Goal: Task Accomplishment & Management: Manage account settings

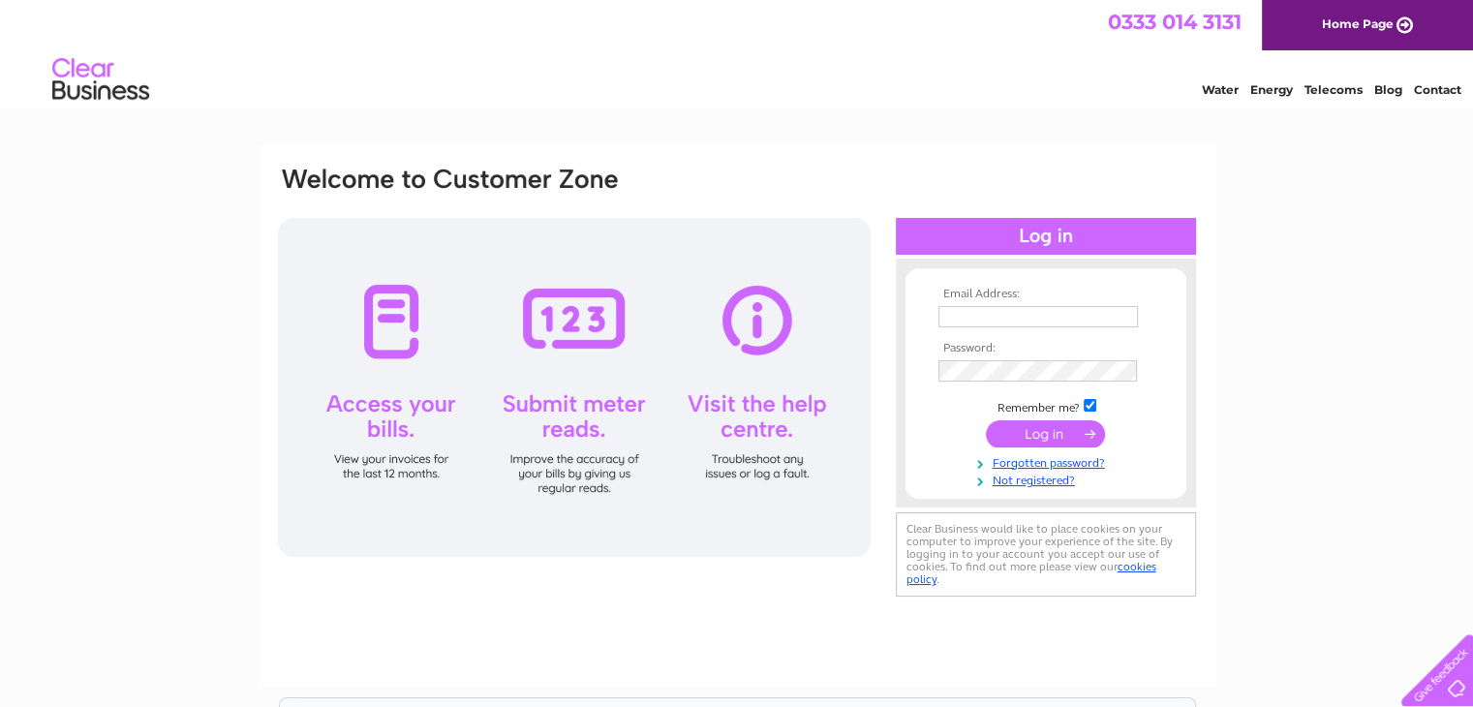
type input "[EMAIL_ADDRESS][DOMAIN_NAME]"
click at [1054, 435] on input "submit" at bounding box center [1045, 433] width 119 height 27
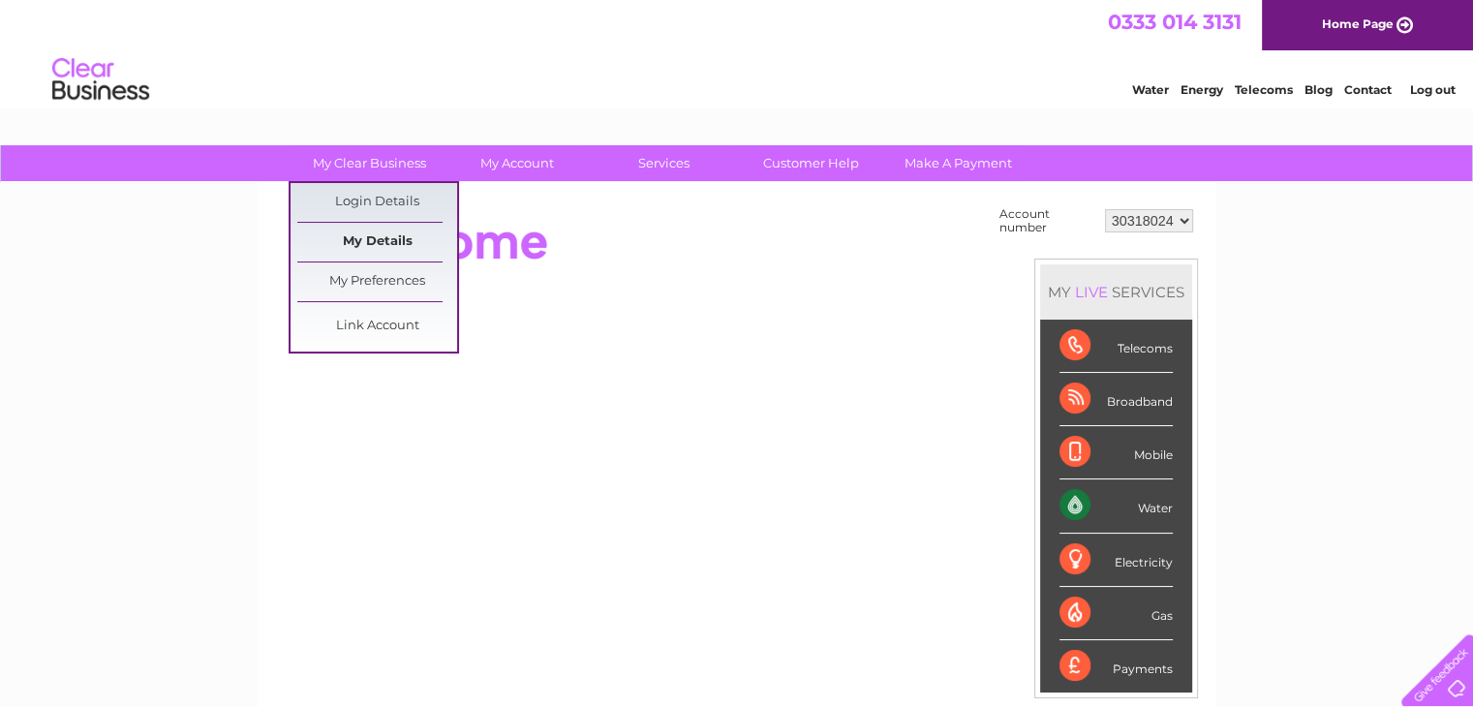
click at [379, 241] on link "My Details" at bounding box center [377, 242] width 160 height 39
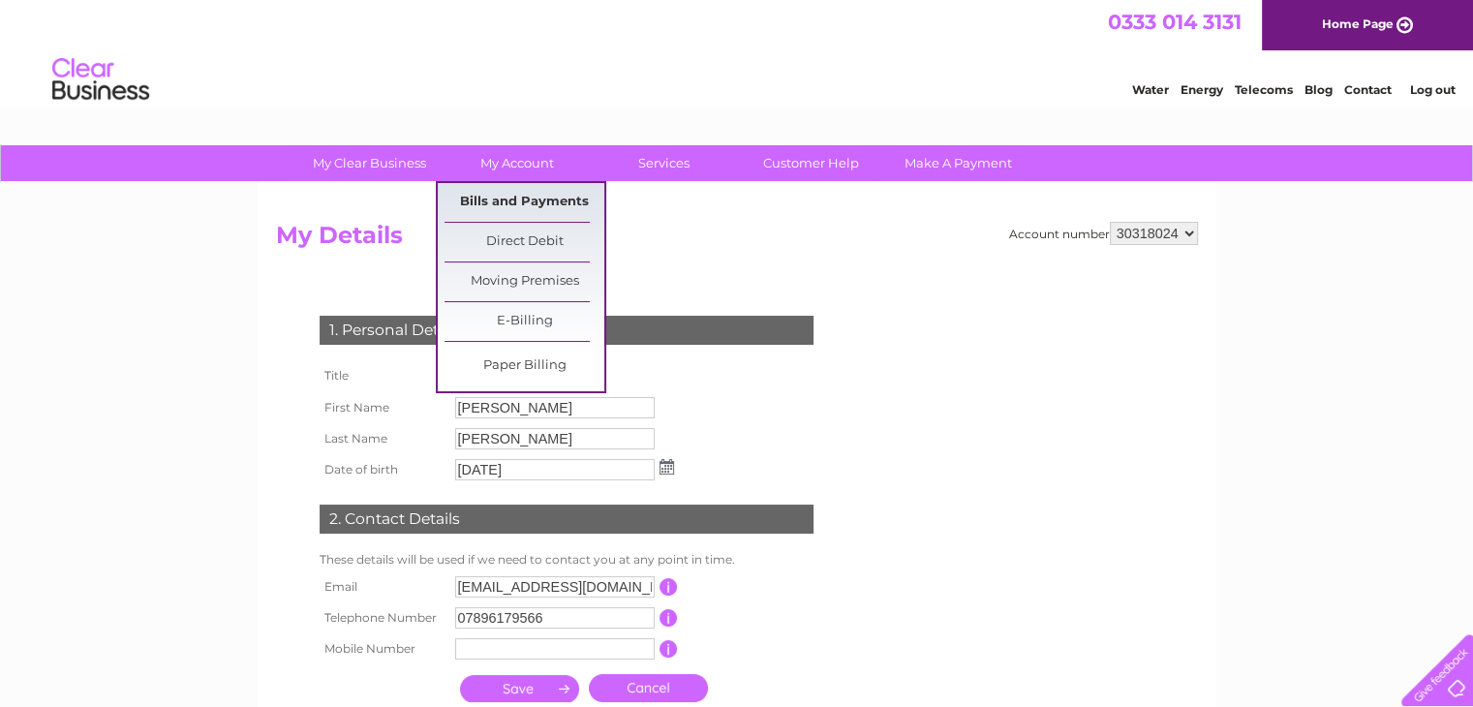
click at [522, 215] on link "Bills and Payments" at bounding box center [524, 202] width 160 height 39
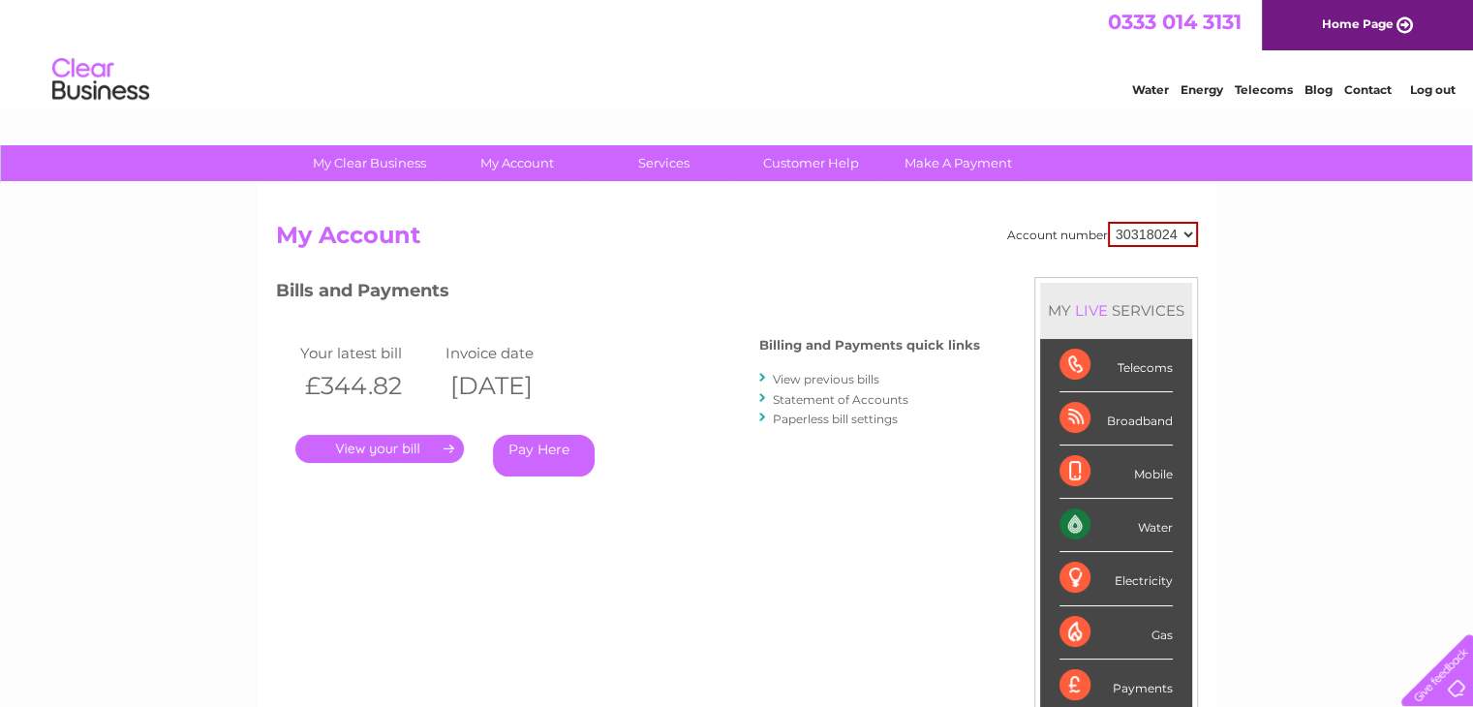
click at [357, 444] on link "." at bounding box center [379, 449] width 168 height 28
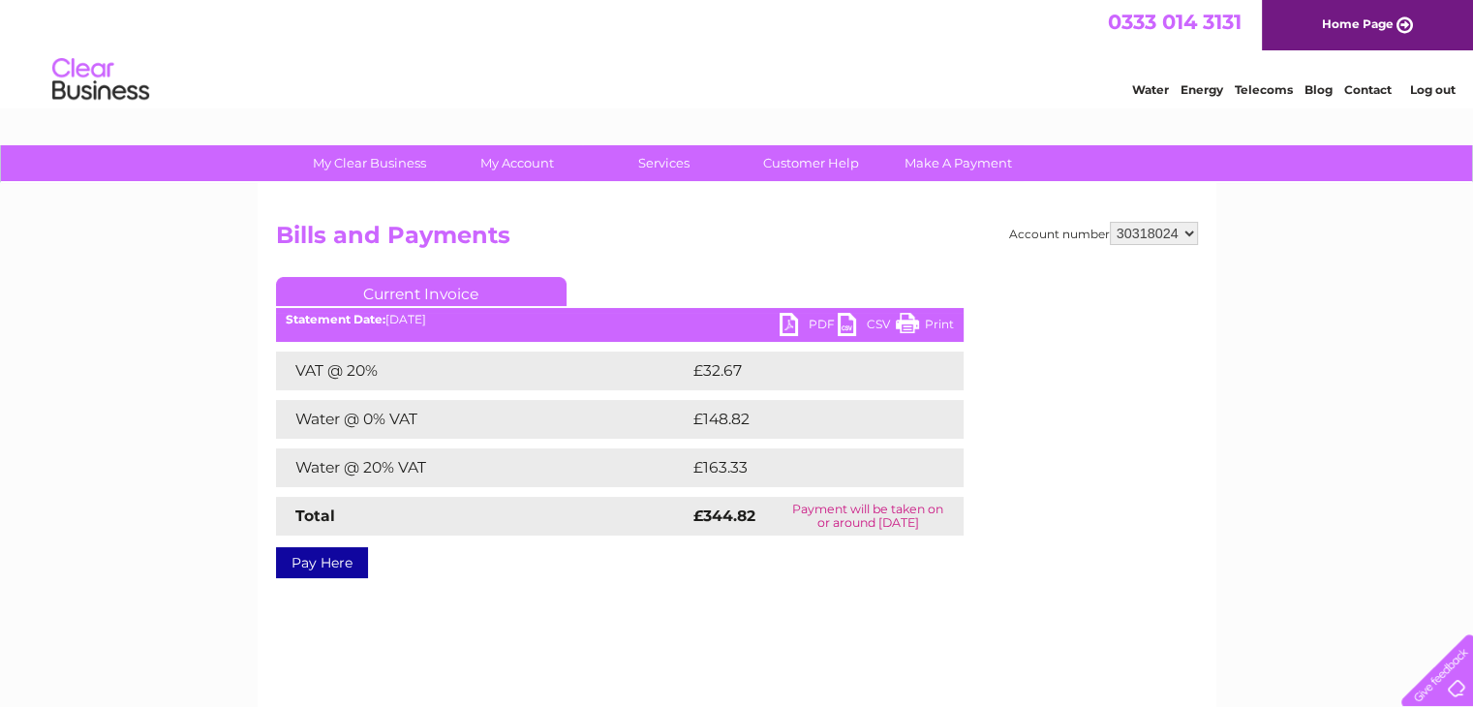
click at [810, 322] on link "PDF" at bounding box center [808, 327] width 58 height 28
